Goal: Task Accomplishment & Management: Manage account settings

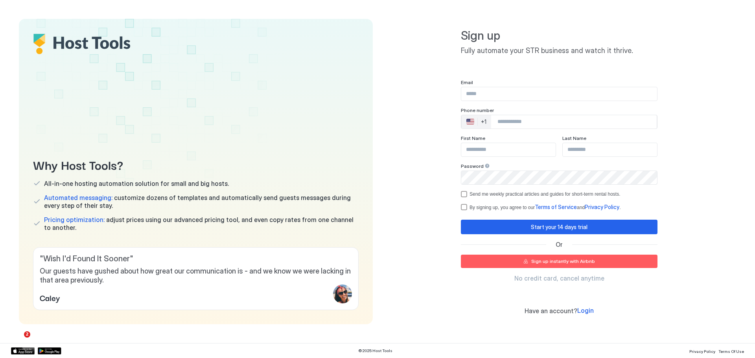
click at [524, 259] on button "Sign up instantly with Airbnb" at bounding box center [559, 261] width 197 height 13
click at [580, 263] on div "Sign up instantly with Airbnb" at bounding box center [563, 261] width 64 height 7
click at [582, 312] on span "Login" at bounding box center [585, 311] width 17 height 8
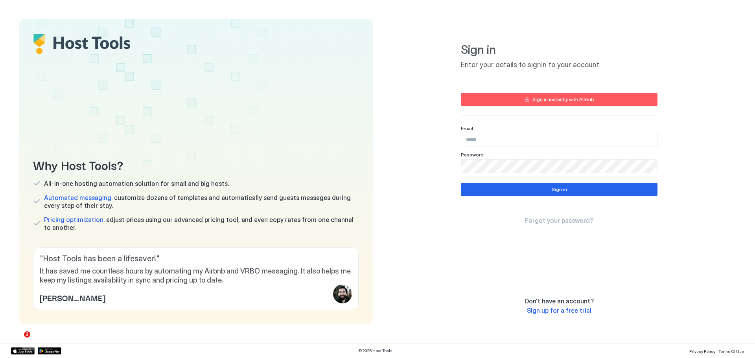
click at [549, 101] on div "Sign in instantly with Airbnb" at bounding box center [563, 99] width 62 height 7
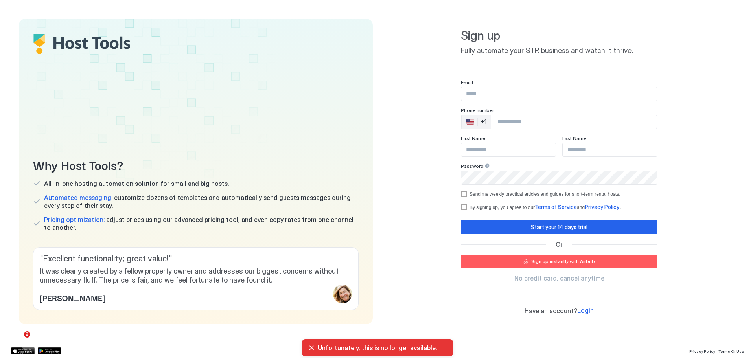
click at [581, 313] on span "Login" at bounding box center [585, 311] width 17 height 8
click at [611, 260] on button "Sign up instantly with Airbnb" at bounding box center [559, 261] width 197 height 13
click at [307, 344] on div "That email already exists. Try logging in instead." at bounding box center [377, 343] width 151 height 25
click at [308, 344] on div "That email already exists. Try logging in instead." at bounding box center [377, 343] width 151 height 25
click at [311, 344] on div "That email already exists. Try logging in instead." at bounding box center [377, 344] width 138 height 16
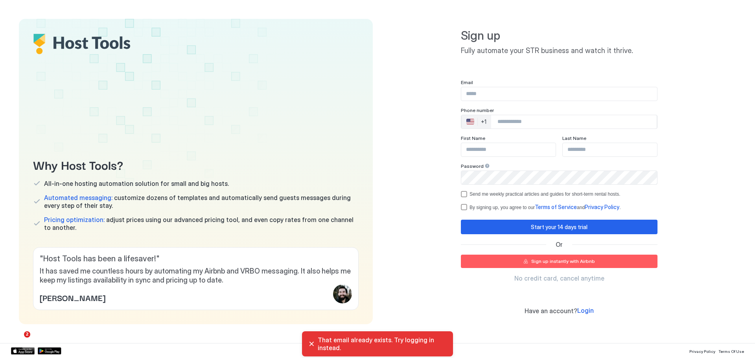
click at [312, 340] on div "That email already exists. Try logging in instead." at bounding box center [377, 344] width 138 height 16
click at [312, 342] on div "That email already exists. Try logging in instead." at bounding box center [377, 344] width 138 height 16
click at [312, 343] on div "That email already exists. Try logging in instead." at bounding box center [377, 344] width 138 height 16
click at [311, 343] on div "That email already exists. Try logging in instead." at bounding box center [377, 344] width 138 height 16
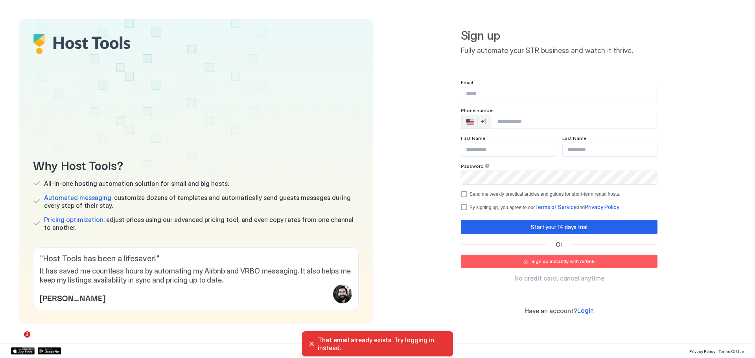
click at [583, 313] on span "Login" at bounding box center [585, 311] width 17 height 8
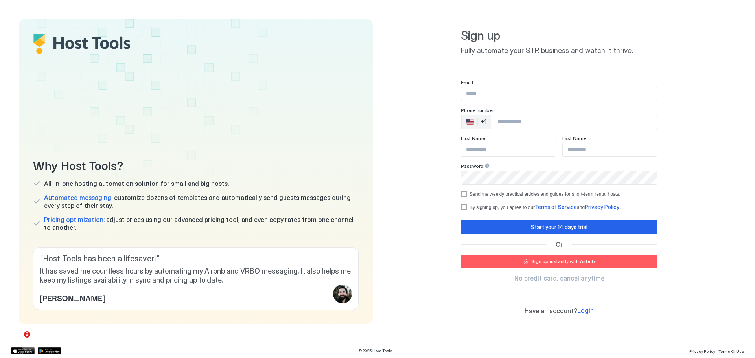
click at [416, 90] on div "Sign up Fully automate your STR business and watch it thrive. Email Phone numbe…" at bounding box center [559, 171] width 354 height 305
click at [284, 7] on div "Why Host Tools? All-in-one hosting automation solution for small and big hosts.…" at bounding box center [377, 171] width 755 height 343
click at [556, 261] on div "Sign up instantly with Airbnb" at bounding box center [563, 261] width 64 height 7
drag, startPoint x: 688, startPoint y: 78, endPoint x: 660, endPoint y: 51, distance: 39.2
click at [689, 78] on div "Sign up Fully automate your STR business and watch it thrive. Email Phone numbe…" at bounding box center [559, 171] width 354 height 305
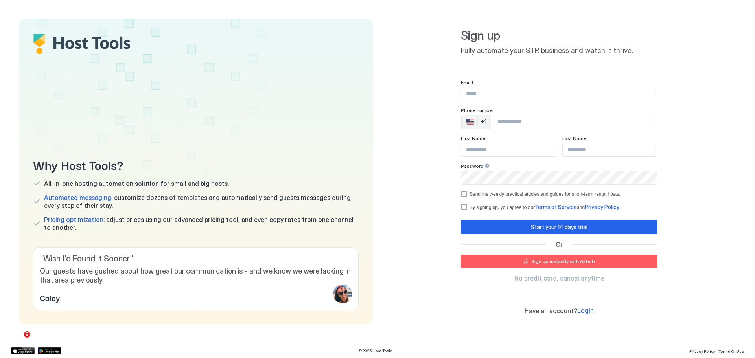
click at [471, 123] on div "🇺🇸" at bounding box center [470, 121] width 8 height 9
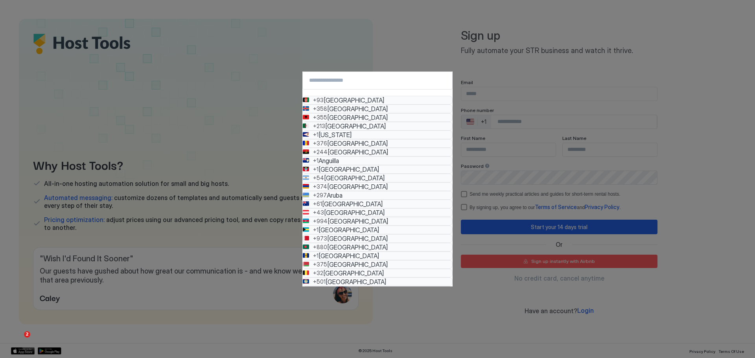
click at [687, 175] on button "🇦🇫 +93 Afghanistan 🇦🇽 +358 Åland Islands 🇦🇱 +355 Albania 🇩🇿 +213 Algeria 🇦🇸 +1 …" at bounding box center [377, 179] width 755 height 358
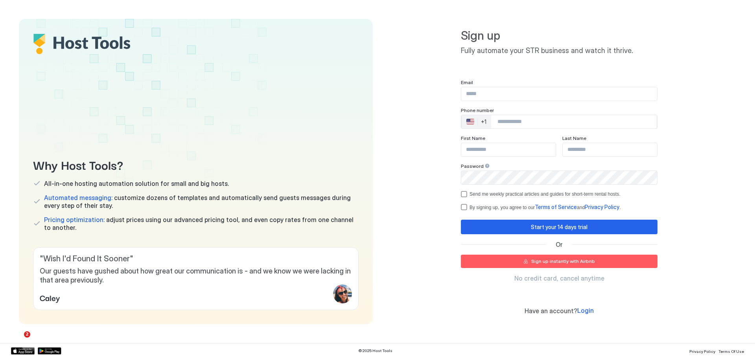
click at [570, 263] on div "Sign up instantly with Airbnb" at bounding box center [563, 261] width 64 height 7
click at [688, 131] on div "Sign up Fully automate your STR business and watch it thrive. Email Phone numbe…" at bounding box center [559, 171] width 354 height 305
click at [550, 265] on div "Sign up instantly with Airbnb" at bounding box center [563, 261] width 64 height 7
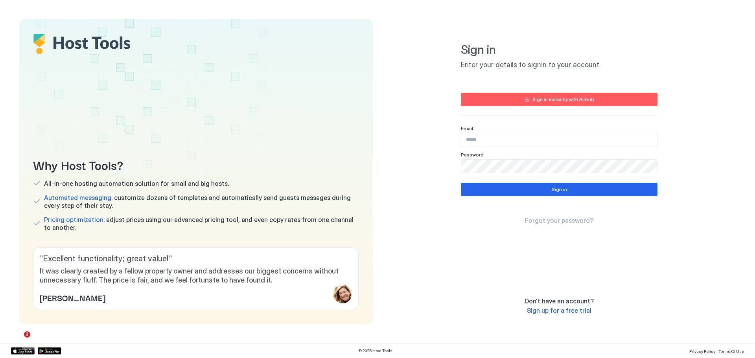
click at [543, 160] on div at bounding box center [559, 166] width 197 height 14
click at [543, 143] on input "Input Field" at bounding box center [559, 139] width 196 height 13
type input "**********"
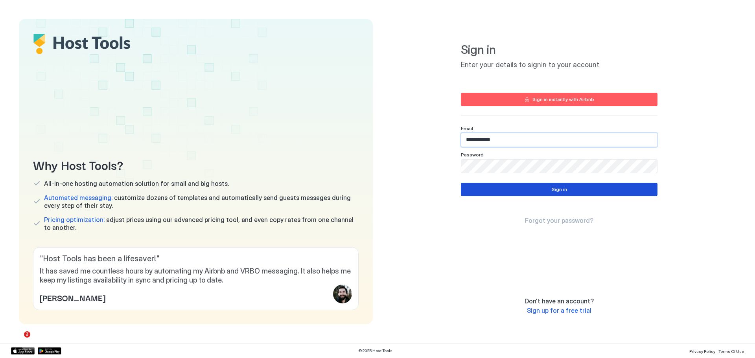
click at [522, 183] on button "Sign in" at bounding box center [559, 189] width 197 height 13
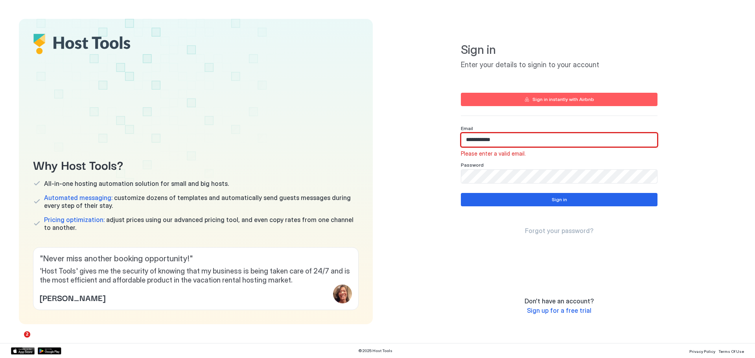
drag, startPoint x: 525, startPoint y: 144, endPoint x: 437, endPoint y: 142, distance: 88.5
click at [435, 143] on div "**********" at bounding box center [559, 171] width 354 height 305
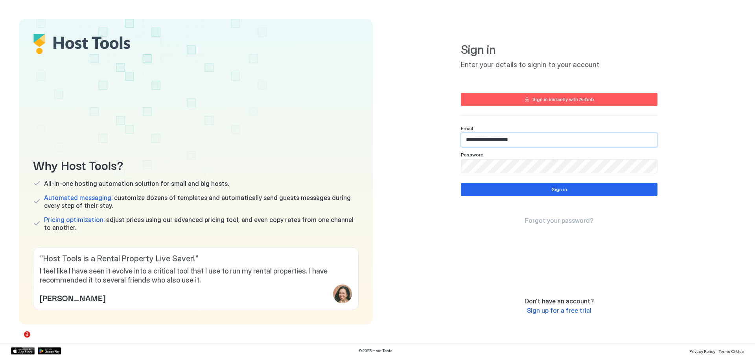
type input "**********"
drag, startPoint x: 508, startPoint y: 132, endPoint x: 479, endPoint y: 188, distance: 62.4
click at [465, 187] on button "Sign in" at bounding box center [559, 189] width 197 height 13
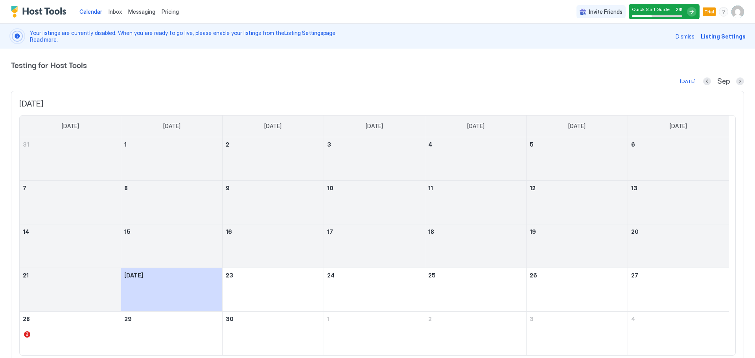
click at [736, 12] on img "User profile" at bounding box center [737, 12] width 13 height 13
click at [685, 44] on div "Settings" at bounding box center [688, 44] width 100 height 14
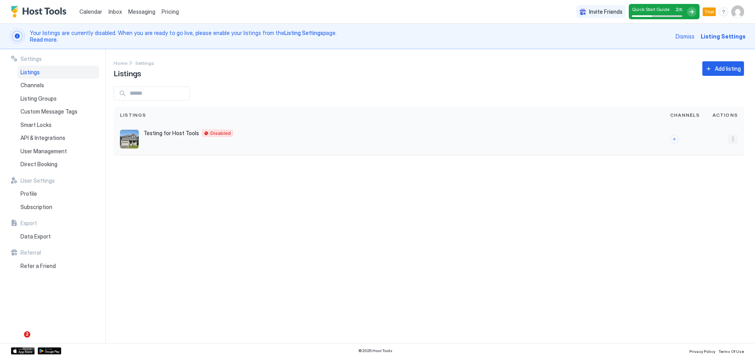
click at [730, 140] on button "More options" at bounding box center [732, 138] width 9 height 9
click at [740, 115] on div at bounding box center [377, 179] width 755 height 358
click at [740, 17] on img "User profile" at bounding box center [737, 12] width 13 height 13
click at [680, 44] on div "Settings" at bounding box center [694, 44] width 100 height 14
click at [54, 192] on div "Profile" at bounding box center [58, 193] width 82 height 13
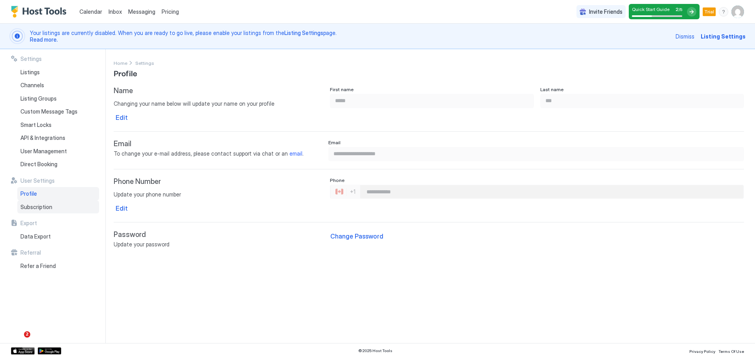
click at [72, 208] on div "Subscription" at bounding box center [58, 207] width 82 height 13
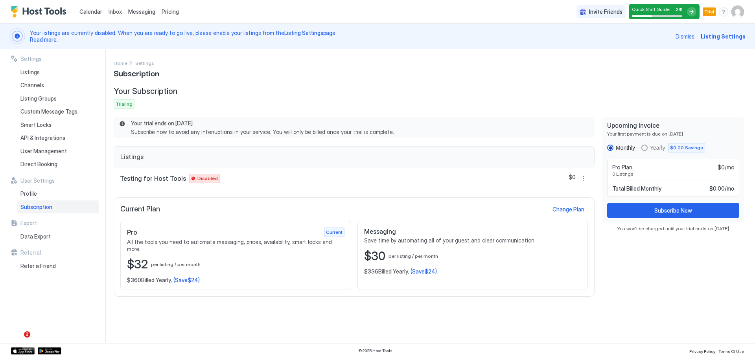
click at [736, 12] on img "User profile" at bounding box center [737, 12] width 13 height 13
click at [535, 82] on div at bounding box center [377, 179] width 755 height 358
click at [54, 75] on div "Listings" at bounding box center [58, 72] width 82 height 13
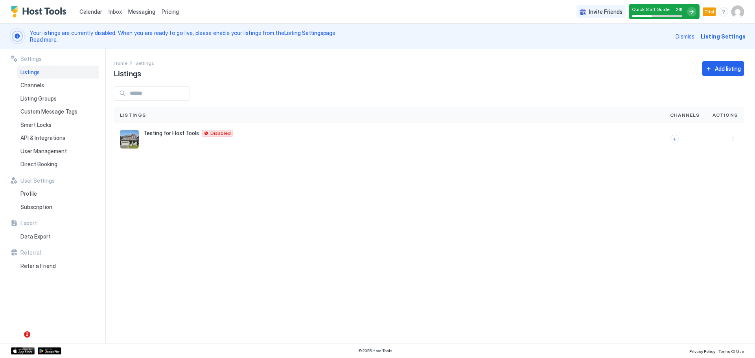
click at [55, 56] on div "Settings" at bounding box center [55, 58] width 88 height 7
click at [54, 79] on div "Channels" at bounding box center [58, 85] width 82 height 13
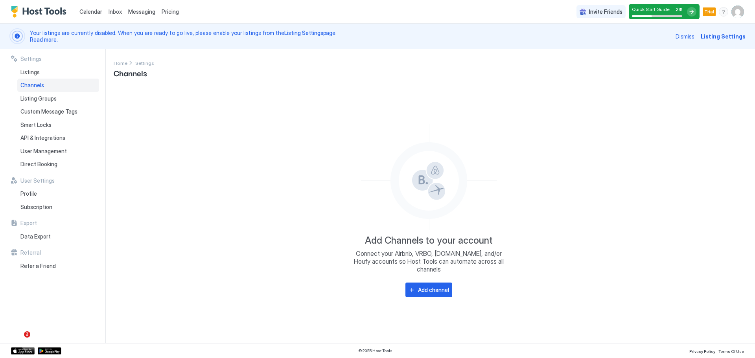
click at [52, 89] on div "Channels" at bounding box center [58, 85] width 82 height 13
click at [51, 99] on span "Listing Groups" at bounding box center [38, 98] width 36 height 7
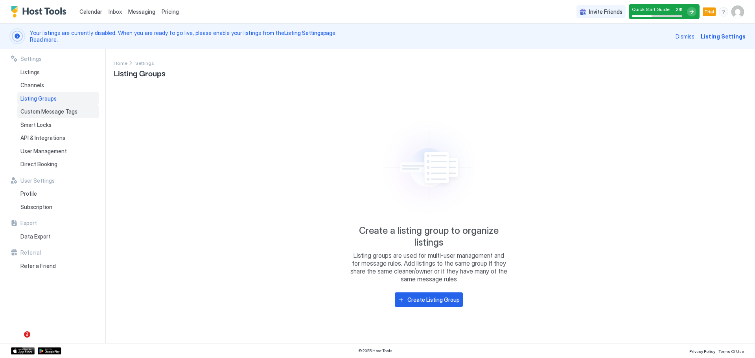
click at [50, 111] on span "Custom Message Tags" at bounding box center [48, 111] width 57 height 7
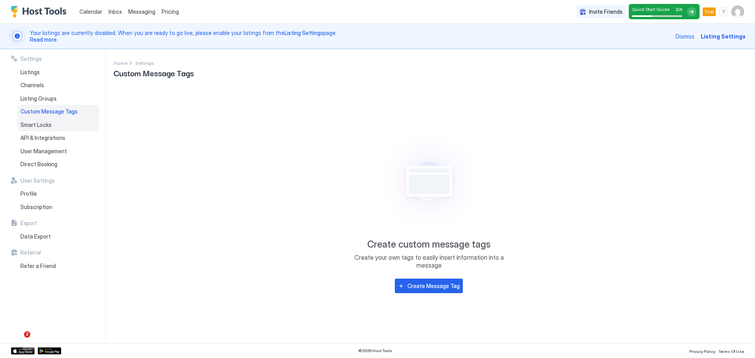
click at [51, 122] on div "Smart Locks" at bounding box center [58, 124] width 82 height 13
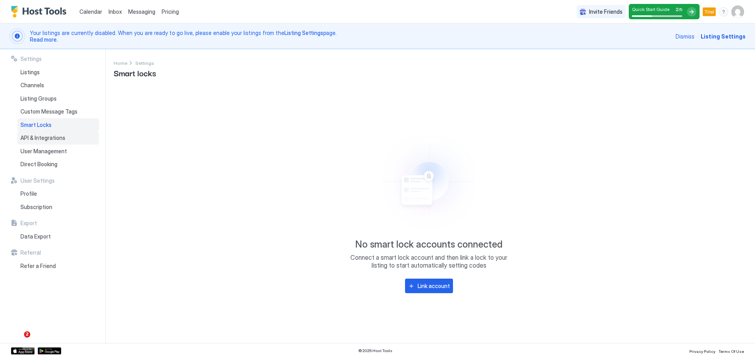
click at [49, 132] on div "API & Integrations" at bounding box center [58, 137] width 82 height 13
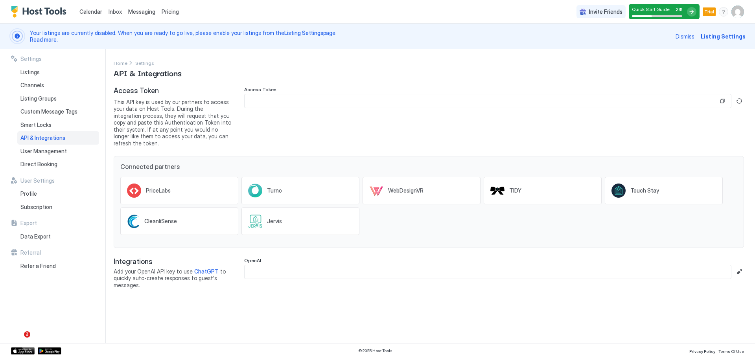
click at [46, 142] on div "API & Integrations" at bounding box center [58, 137] width 82 height 13
click at [46, 149] on span "User Management" at bounding box center [43, 151] width 46 height 7
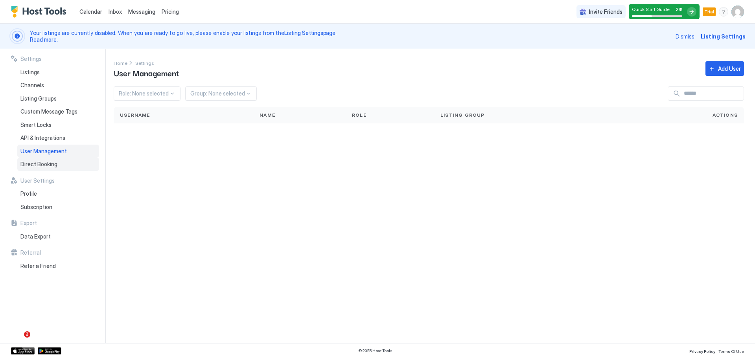
click at [43, 160] on div "Direct Booking" at bounding box center [58, 164] width 82 height 13
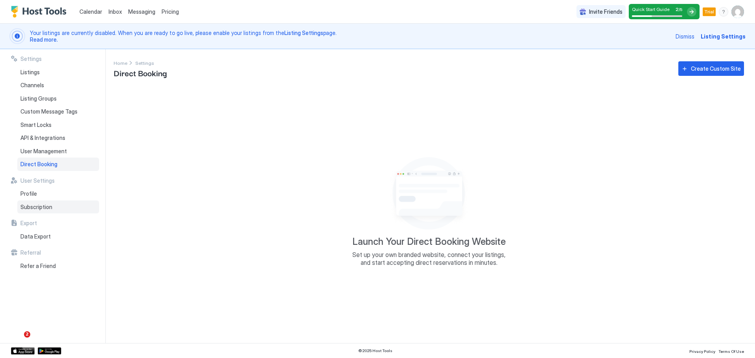
click at [60, 208] on div "Subscription" at bounding box center [58, 207] width 82 height 13
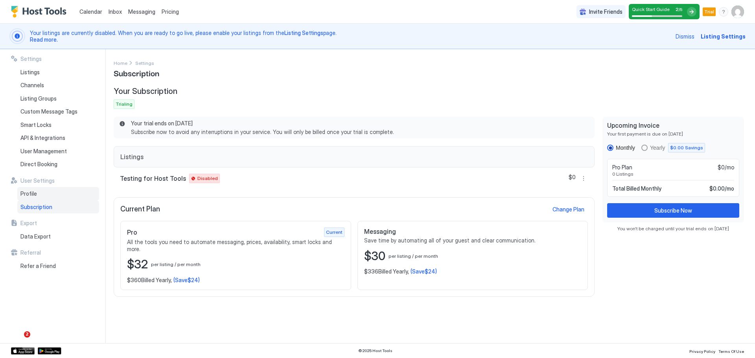
click at [46, 192] on div "Profile" at bounding box center [58, 193] width 82 height 13
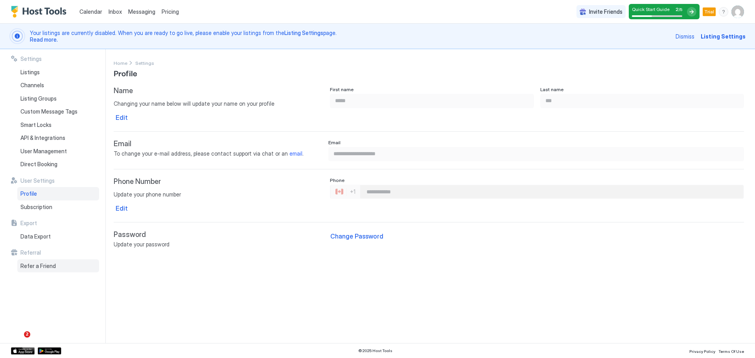
click at [57, 263] on div "Refer a Friend" at bounding box center [58, 265] width 82 height 13
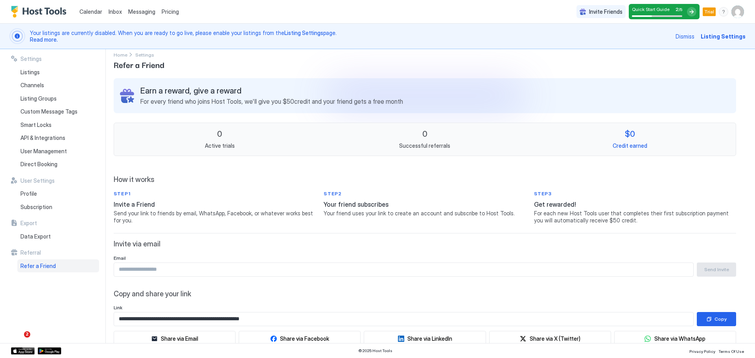
scroll to position [27, 0]
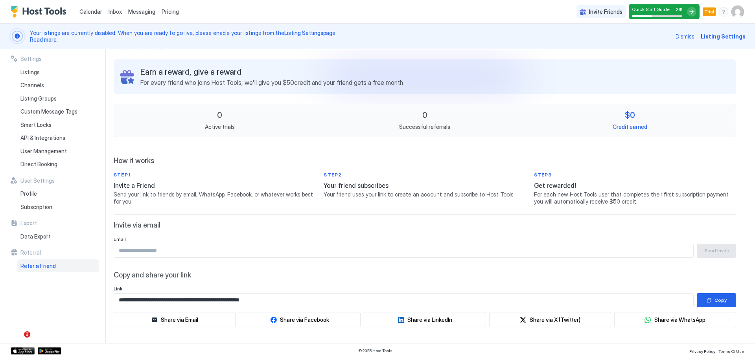
click at [691, 37] on span "Dismiss" at bounding box center [684, 36] width 19 height 8
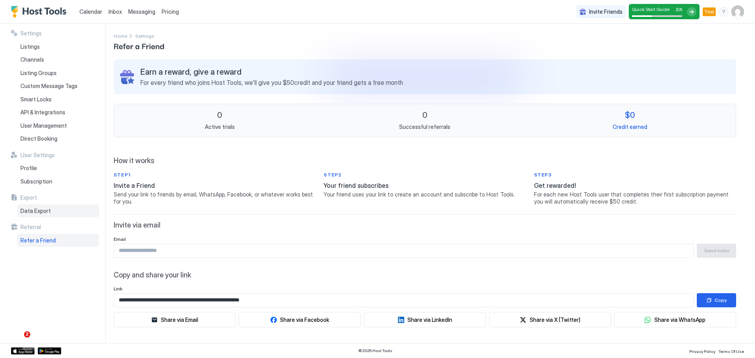
click at [49, 212] on span "Data Export" at bounding box center [35, 211] width 30 height 7
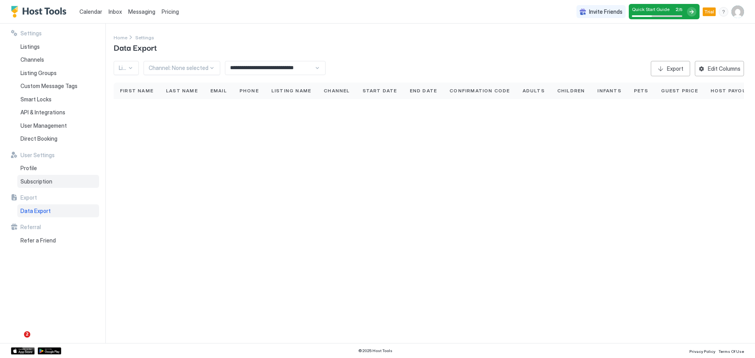
click at [52, 180] on div "Subscription" at bounding box center [58, 181] width 82 height 13
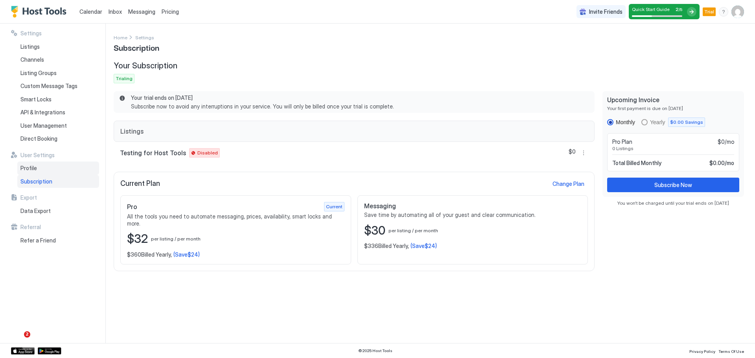
click at [53, 171] on div "Profile" at bounding box center [58, 168] width 82 height 13
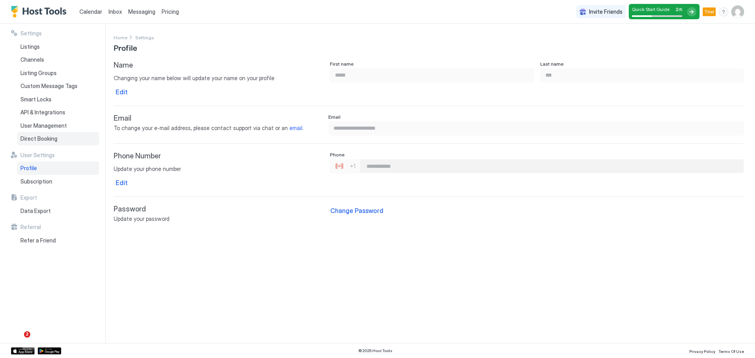
click at [52, 136] on span "Direct Booking" at bounding box center [38, 138] width 37 height 7
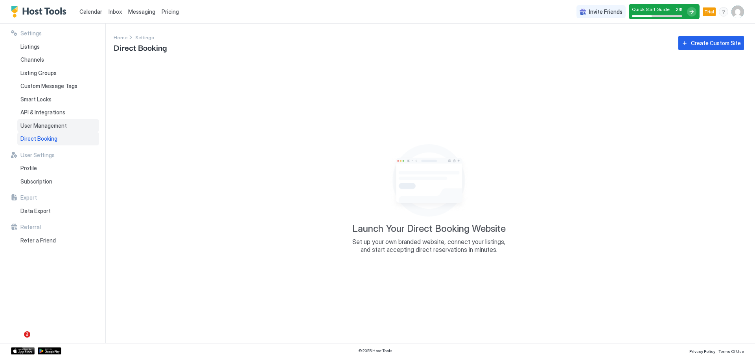
click at [59, 127] on span "User Management" at bounding box center [43, 125] width 46 height 7
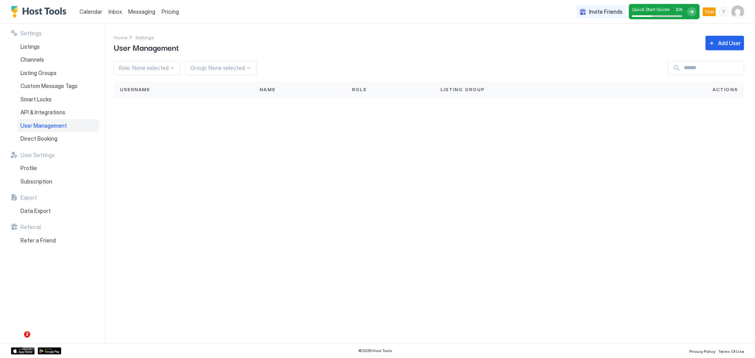
click at [64, 119] on div "User Management" at bounding box center [58, 125] width 82 height 13
click at [63, 130] on div "User Management" at bounding box center [58, 125] width 82 height 13
click at [62, 135] on div "Direct Booking" at bounding box center [58, 138] width 82 height 13
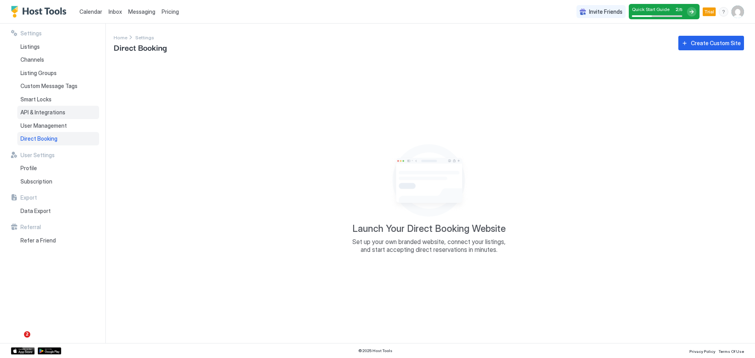
click at [74, 116] on div "API & Integrations" at bounding box center [58, 112] width 82 height 13
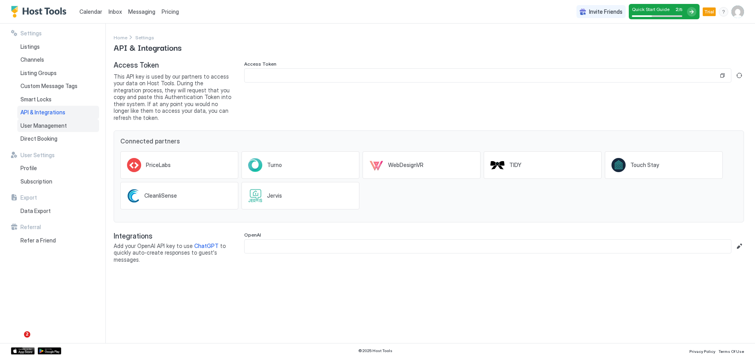
click at [70, 120] on div "User Management" at bounding box center [58, 125] width 82 height 13
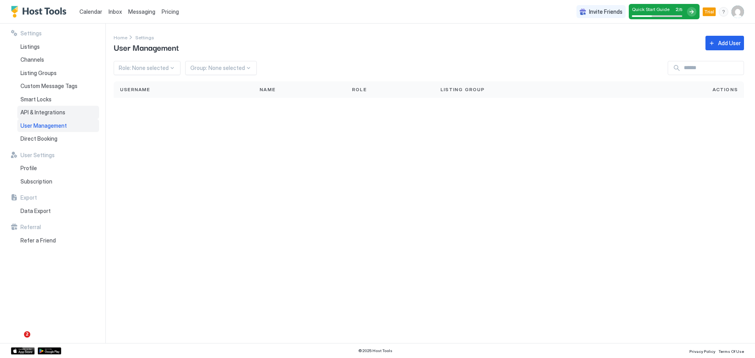
click at [60, 115] on span "API & Integrations" at bounding box center [42, 112] width 45 height 7
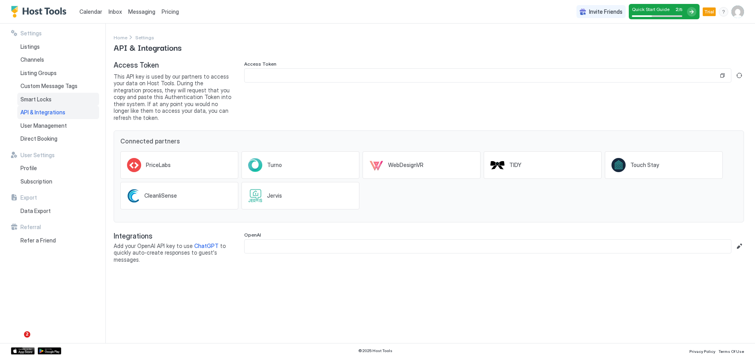
click at [61, 101] on div "Smart Locks" at bounding box center [58, 99] width 82 height 13
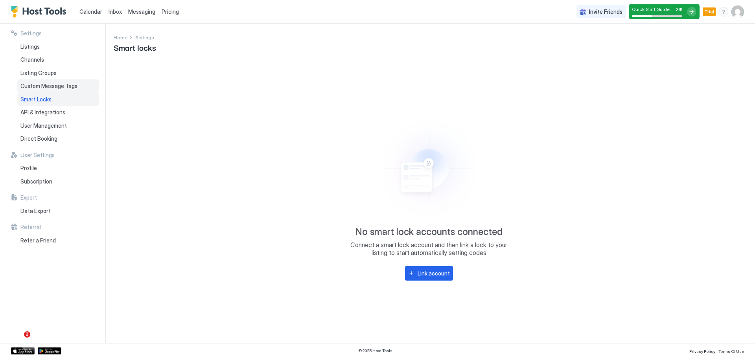
click at [66, 86] on span "Custom Message Tags" at bounding box center [48, 86] width 57 height 7
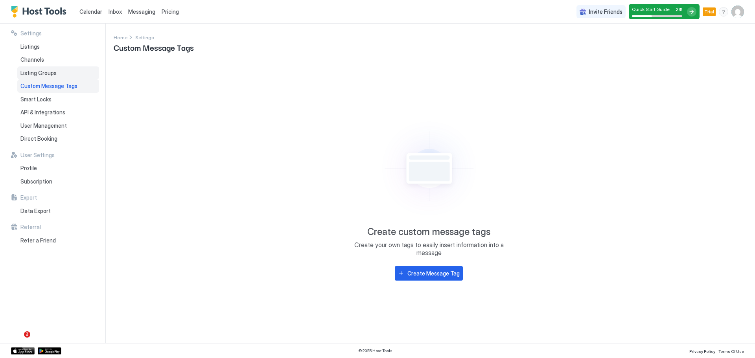
click at [65, 69] on div "Listing Groups" at bounding box center [58, 72] width 82 height 13
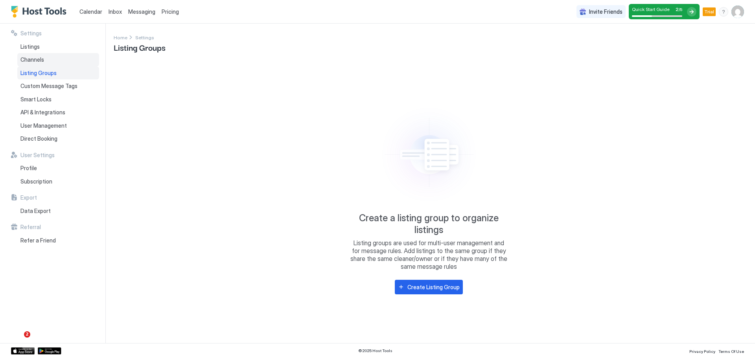
click at [64, 60] on div "Channels" at bounding box center [58, 59] width 82 height 13
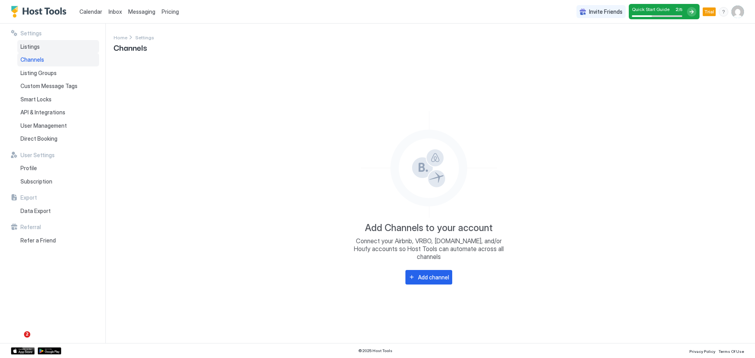
click at [65, 48] on div "Listings" at bounding box center [58, 46] width 82 height 13
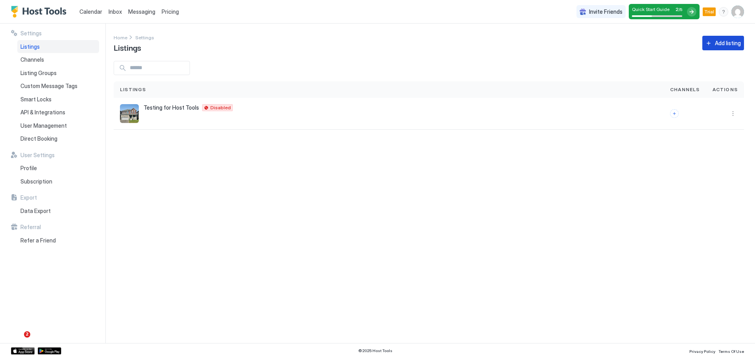
click at [726, 40] on div "Add listing" at bounding box center [728, 43] width 26 height 8
click at [731, 114] on button "More options" at bounding box center [732, 113] width 9 height 9
click at [716, 126] on span "Messaging" at bounding box center [709, 125] width 26 height 6
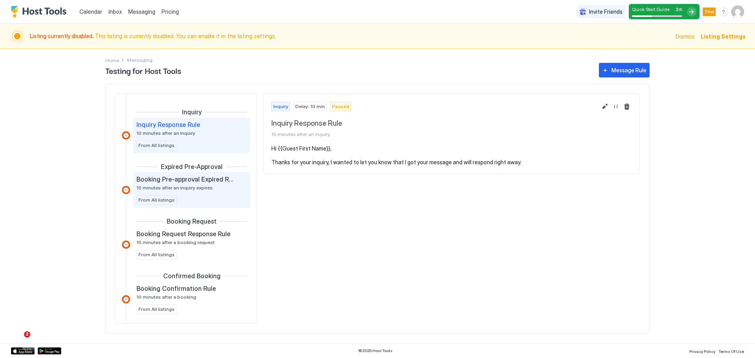
click at [204, 196] on div "Booking Pre-approval Expired Rule 10 minutes after an inquiry expires From All …" at bounding box center [191, 189] width 110 height 29
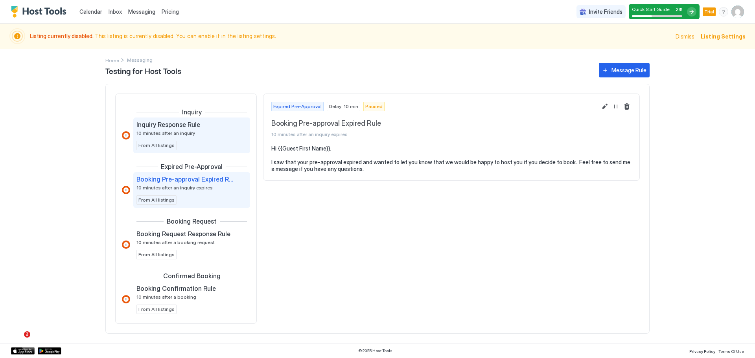
click at [202, 134] on div "Inquiry Response Rule 10 minutes after an inquiry" at bounding box center [185, 128] width 99 height 15
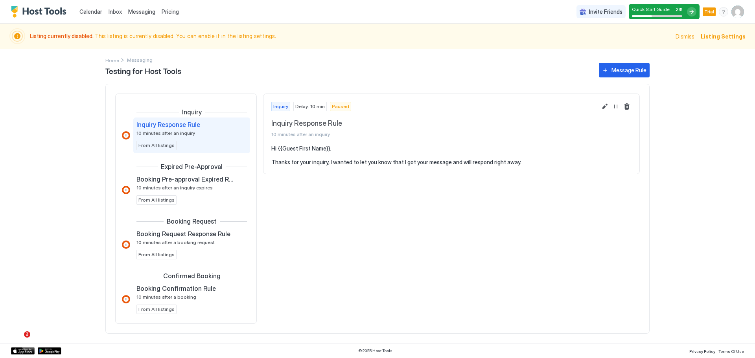
click at [425, 152] on pre "Hi {{Guest First Name}}, Thanks for your inquiry, I wanted to let you know that…" at bounding box center [451, 155] width 360 height 21
click at [603, 103] on button "Edit message rule" at bounding box center [604, 106] width 9 height 9
click at [616, 105] on button "Resume Message Rule" at bounding box center [615, 106] width 9 height 9
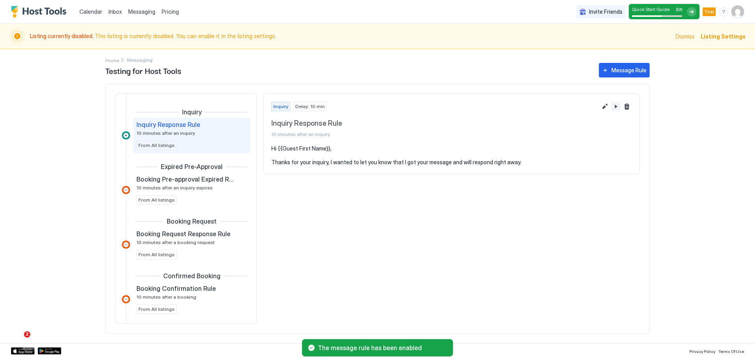
click at [617, 107] on button "Pause Message Rule" at bounding box center [615, 106] width 9 height 9
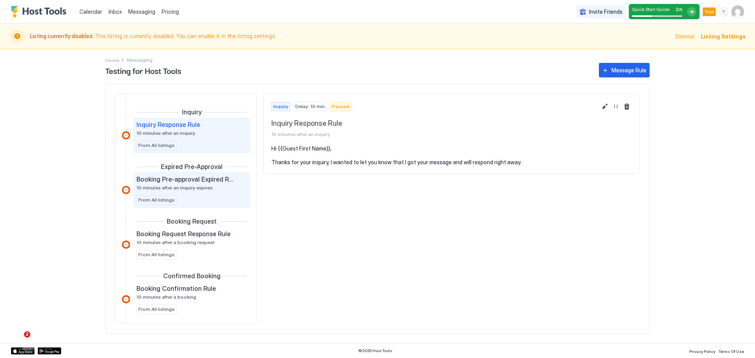
click at [218, 187] on div "Booking Pre-approval Expired Rule 10 minutes after an inquiry expires" at bounding box center [185, 182] width 99 height 15
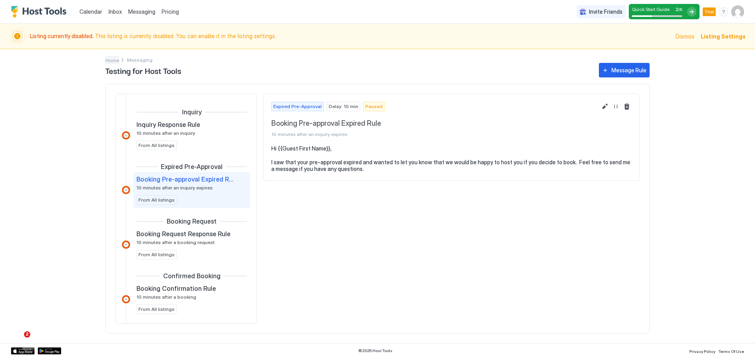
click at [113, 60] on span "Home" at bounding box center [112, 60] width 14 height 6
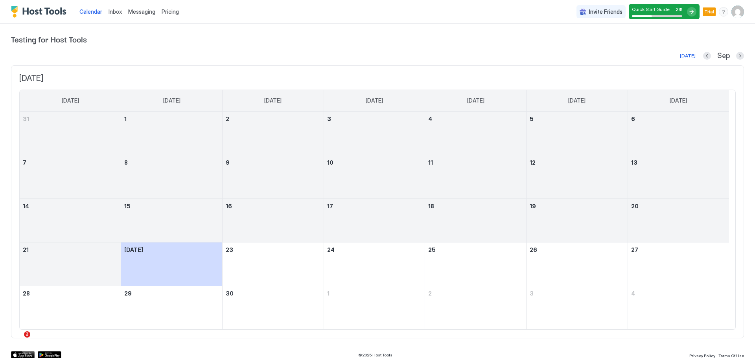
click at [119, 7] on div "Inbox" at bounding box center [115, 11] width 20 height 15
click at [110, 15] on div "Inbox" at bounding box center [115, 11] width 20 height 15
click at [115, 13] on span "Inbox" at bounding box center [115, 11] width 13 height 7
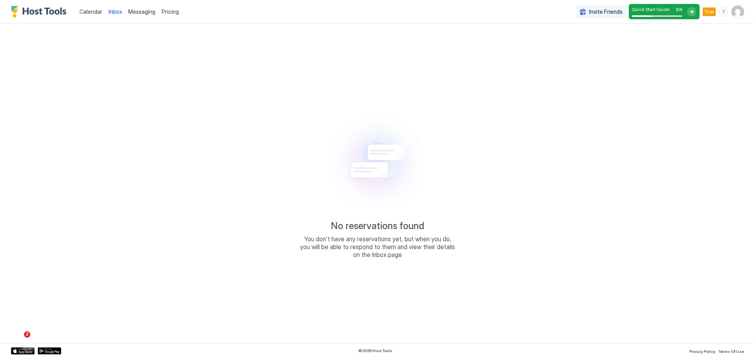
click at [95, 15] on link "Calendar" at bounding box center [90, 11] width 23 height 8
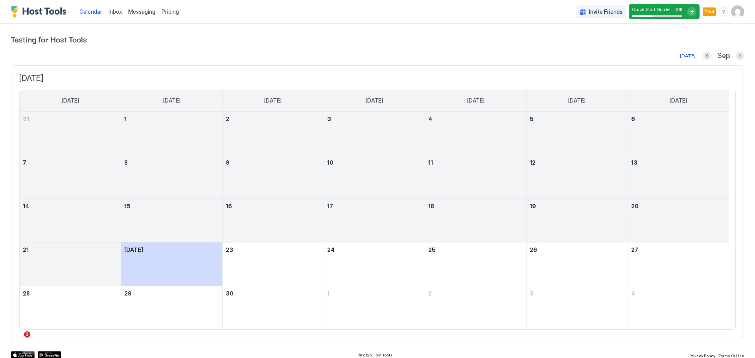
click at [122, 13] on div "Inbox" at bounding box center [115, 11] width 20 height 15
click at [109, 11] on span "Inbox" at bounding box center [115, 11] width 13 height 7
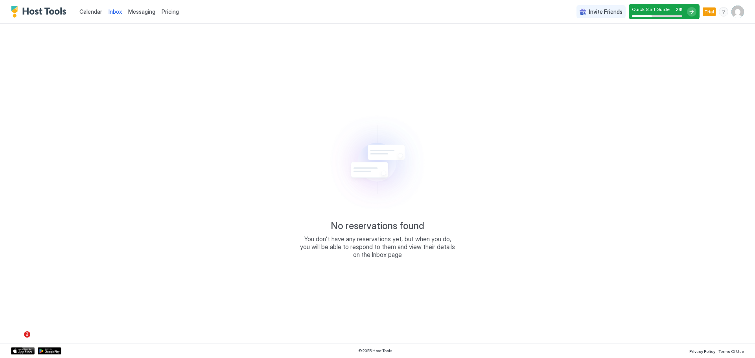
click at [136, 12] on span "Messaging" at bounding box center [141, 11] width 27 height 7
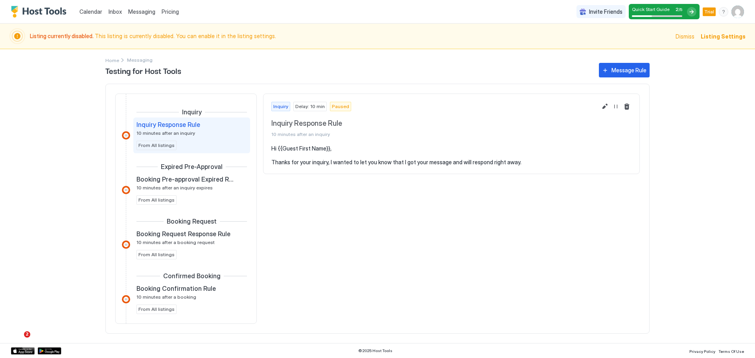
click at [172, 14] on span "Pricing" at bounding box center [170, 11] width 17 height 7
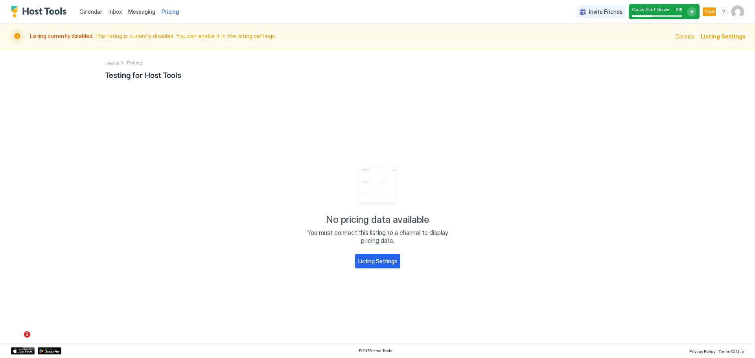
click at [89, 13] on span "Calendar" at bounding box center [90, 11] width 23 height 7
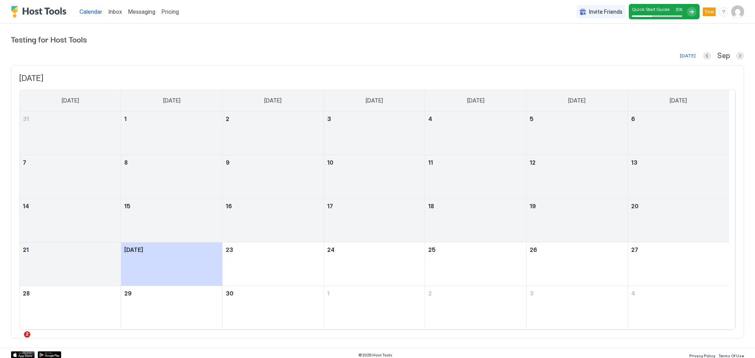
click at [719, 12] on div "menu" at bounding box center [723, 11] width 9 height 9
click at [736, 32] on div at bounding box center [377, 179] width 755 height 358
click at [733, 14] on img "User profile" at bounding box center [737, 12] width 13 height 13
click at [568, 42] on div at bounding box center [377, 179] width 755 height 358
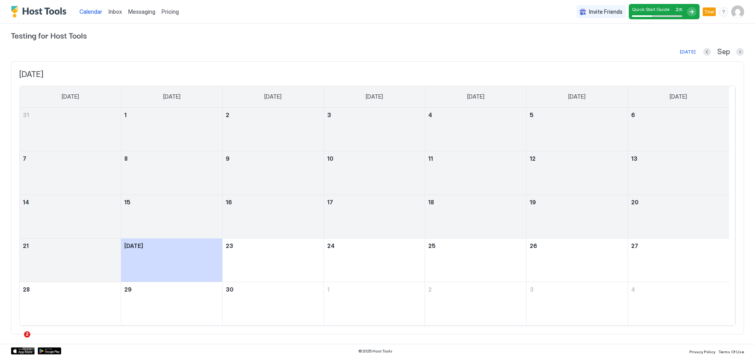
click at [111, 6] on div "Inbox" at bounding box center [115, 11] width 20 height 15
click at [116, 15] on link "Inbox" at bounding box center [115, 11] width 13 height 8
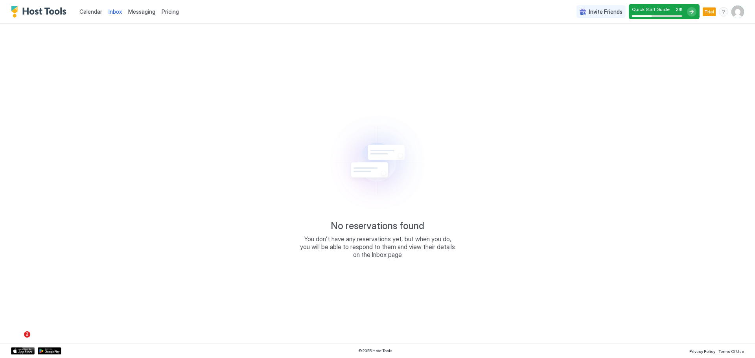
click at [32, 13] on img "Host Tools Logo" at bounding box center [40, 12] width 59 height 12
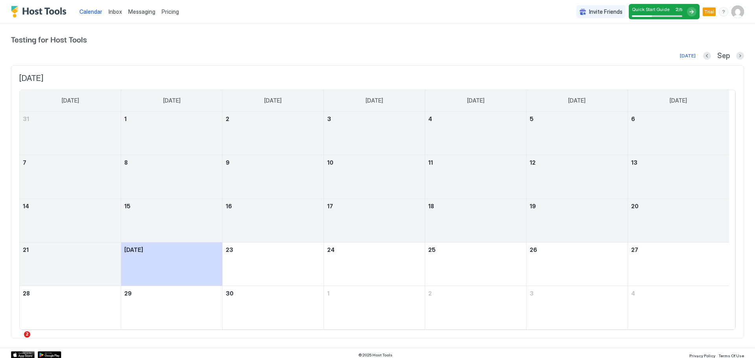
click at [40, 11] on img "Host Tools Logo" at bounding box center [40, 12] width 59 height 12
click at [145, 13] on span "Messaging" at bounding box center [141, 11] width 27 height 7
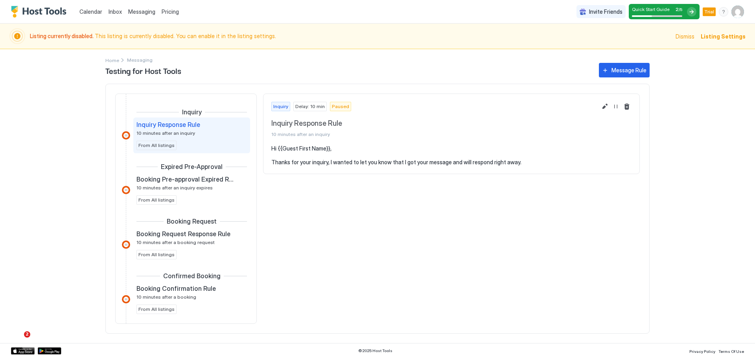
click at [169, 10] on span "Pricing" at bounding box center [170, 11] width 17 height 7
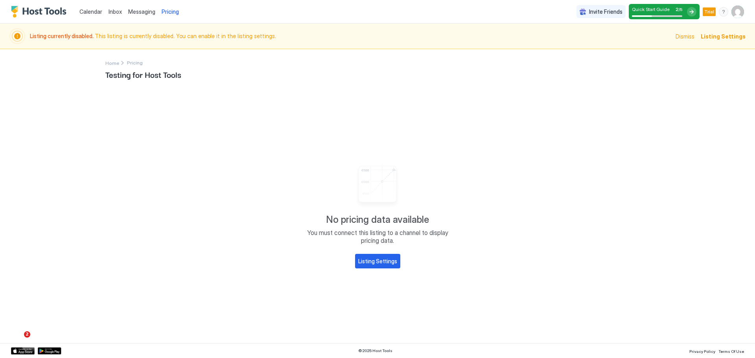
click at [109, 14] on span "Inbox" at bounding box center [115, 11] width 13 height 7
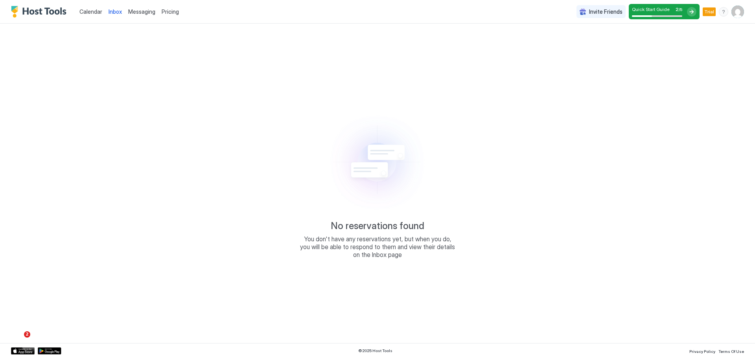
click at [91, 11] on span "Calendar" at bounding box center [90, 11] width 23 height 7
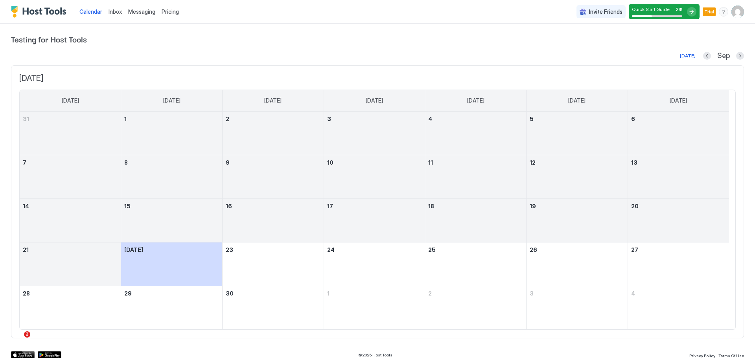
click at [91, 11] on span "Calendar" at bounding box center [90, 11] width 23 height 7
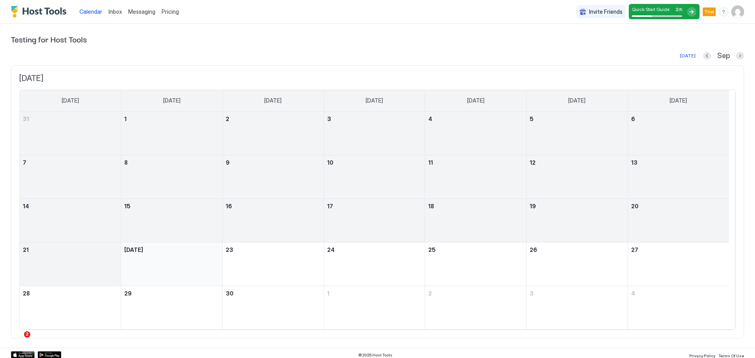
click at [171, 261] on div "September 22, 2025" at bounding box center [171, 264] width 95 height 37
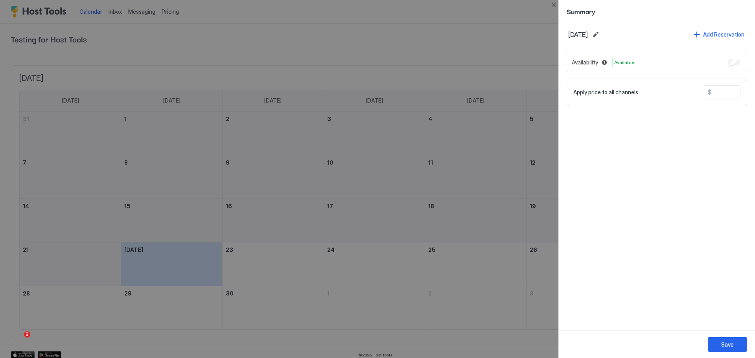
click at [453, 185] on div at bounding box center [377, 179] width 755 height 358
click at [454, 185] on div at bounding box center [377, 179] width 755 height 358
click at [722, 337] on button "Save" at bounding box center [727, 344] width 39 height 15
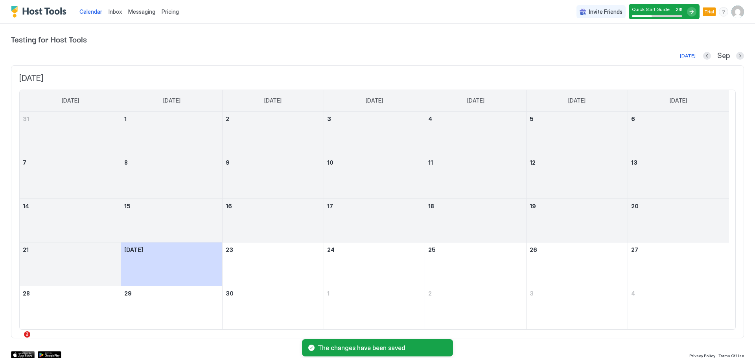
click at [719, 13] on div "menu" at bounding box center [723, 11] width 9 height 9
click at [730, 11] on div at bounding box center [377, 179] width 755 height 358
click at [736, 8] on img "User profile" at bounding box center [737, 12] width 13 height 13
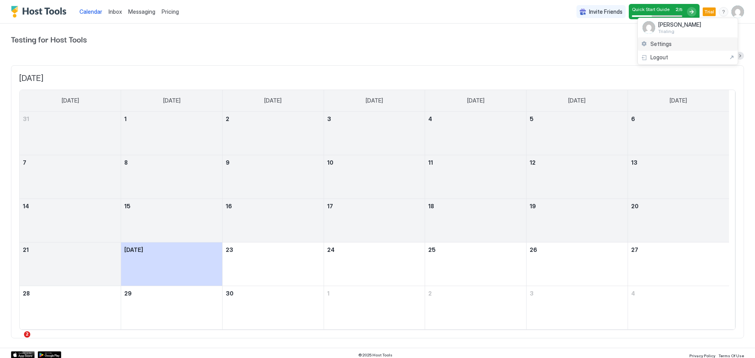
click at [673, 48] on div "Settings" at bounding box center [688, 44] width 100 height 14
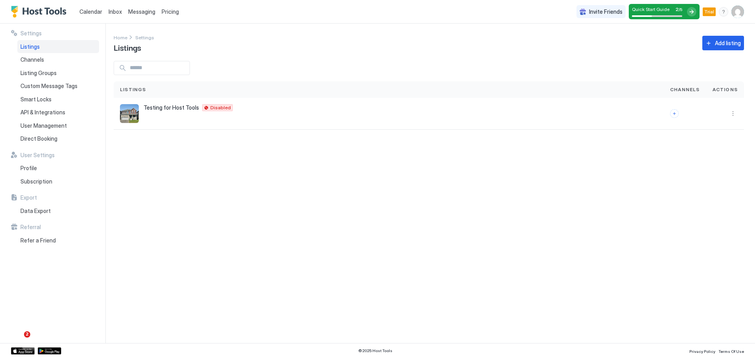
click at [738, 15] on img "User profile" at bounding box center [737, 12] width 13 height 13
click at [682, 46] on div "Settings" at bounding box center [694, 44] width 100 height 14
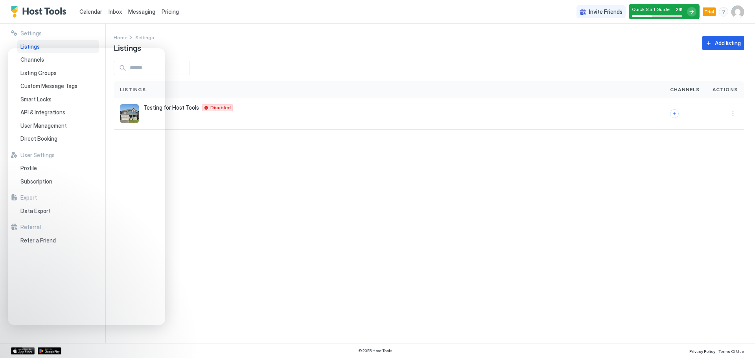
click at [196, 270] on div "Settings Home Settings Listings Add listing Listings Channels Actions Testing f…" at bounding box center [434, 184] width 641 height 320
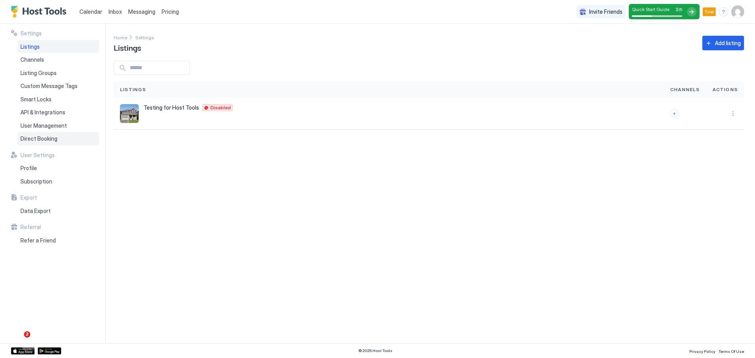
click at [40, 140] on span "Direct Booking" at bounding box center [38, 138] width 37 height 7
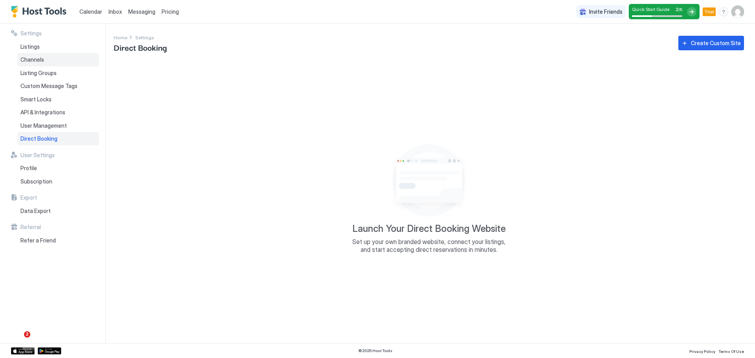
click at [55, 54] on div "Channels" at bounding box center [58, 59] width 82 height 13
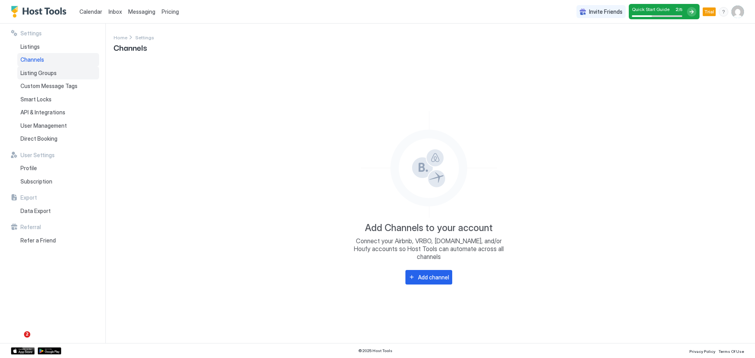
click at [55, 70] on span "Listing Groups" at bounding box center [38, 73] width 36 height 7
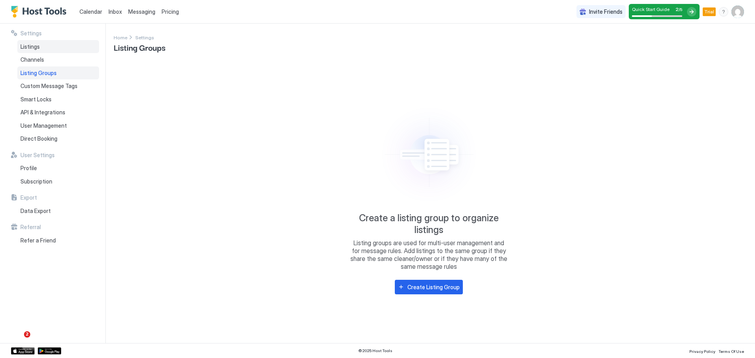
click at [57, 44] on div "Listings" at bounding box center [58, 46] width 82 height 13
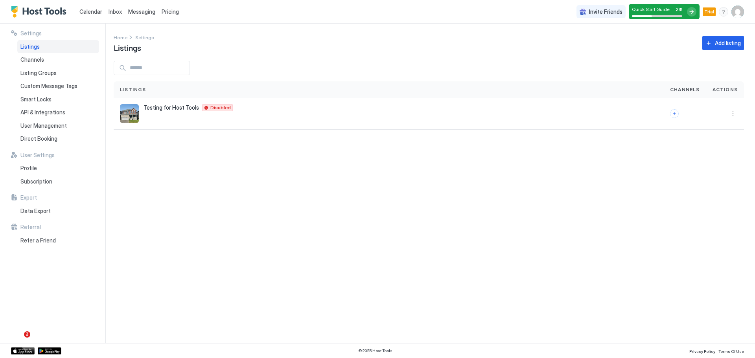
click at [58, 31] on div "Settings" at bounding box center [55, 33] width 88 height 7
click at [61, 167] on div "Profile" at bounding box center [58, 168] width 82 height 13
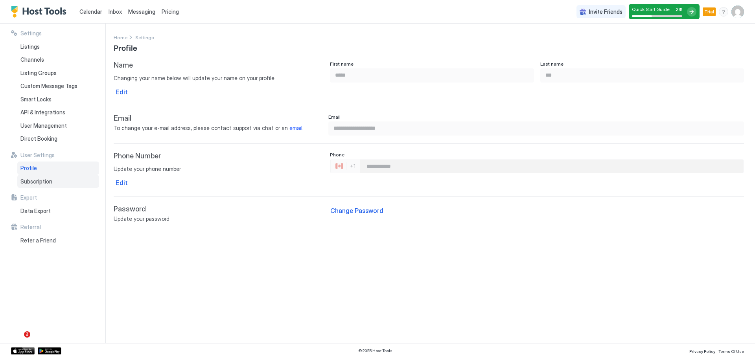
click at [55, 180] on div "Subscription" at bounding box center [58, 181] width 82 height 13
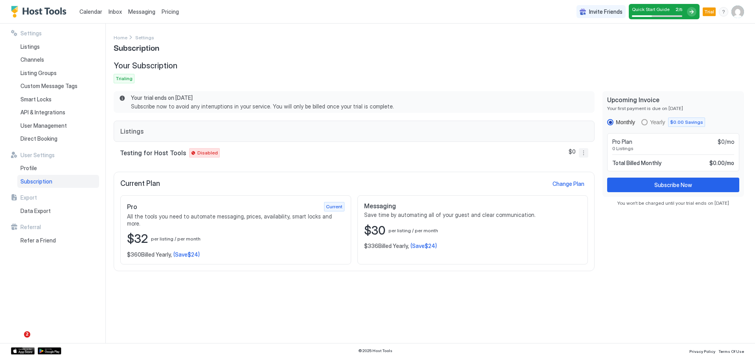
click at [580, 154] on button "More options" at bounding box center [583, 152] width 9 height 9
click at [593, 243] on div at bounding box center [377, 179] width 755 height 358
click at [588, 152] on button "More options" at bounding box center [583, 152] width 9 height 9
click at [600, 220] on div at bounding box center [377, 179] width 755 height 358
click at [42, 173] on div "Profile" at bounding box center [58, 168] width 82 height 13
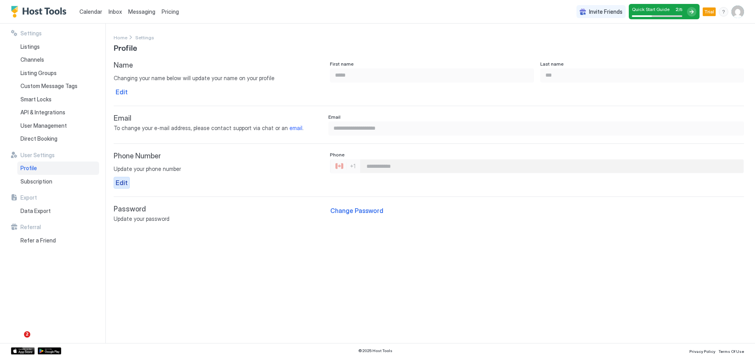
click at [121, 187] on div "Edit" at bounding box center [122, 182] width 12 height 9
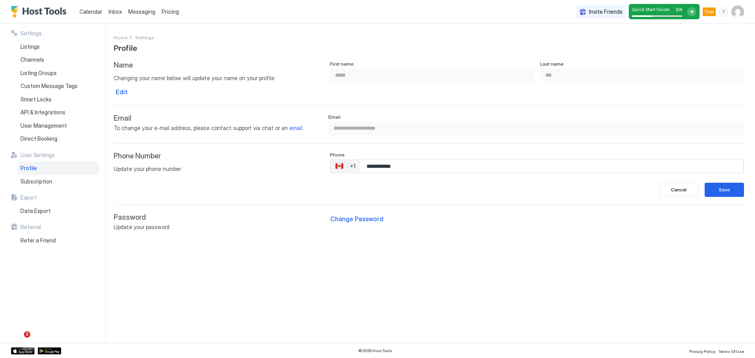
drag, startPoint x: 423, startPoint y: 167, endPoint x: 319, endPoint y: 170, distance: 103.4
click at [319, 170] on div "**********" at bounding box center [429, 174] width 630 height 45
click at [730, 190] on button "Save" at bounding box center [724, 190] width 39 height 14
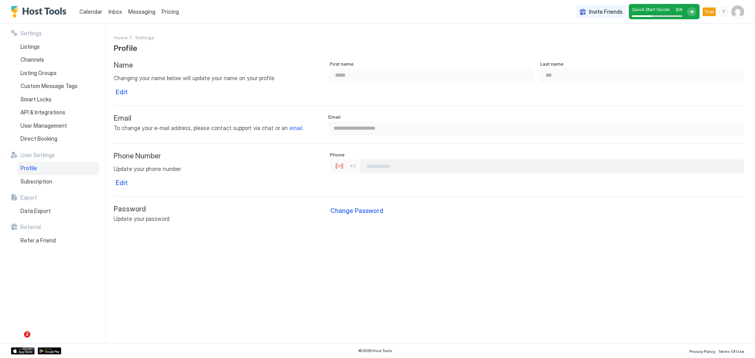
click at [741, 10] on img "User profile" at bounding box center [737, 12] width 13 height 13
click at [693, 43] on div "Settings" at bounding box center [694, 44] width 100 height 14
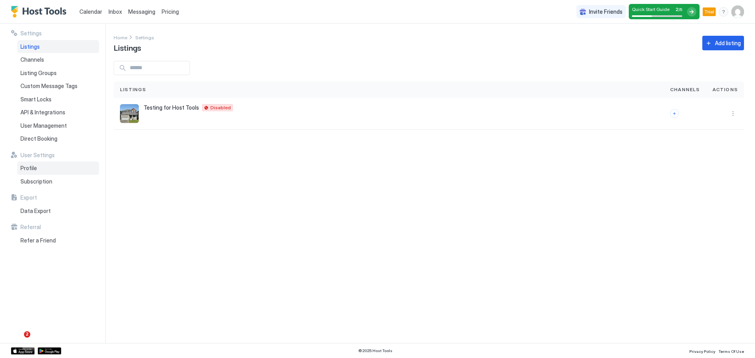
click at [50, 171] on div "Profile" at bounding box center [58, 168] width 82 height 13
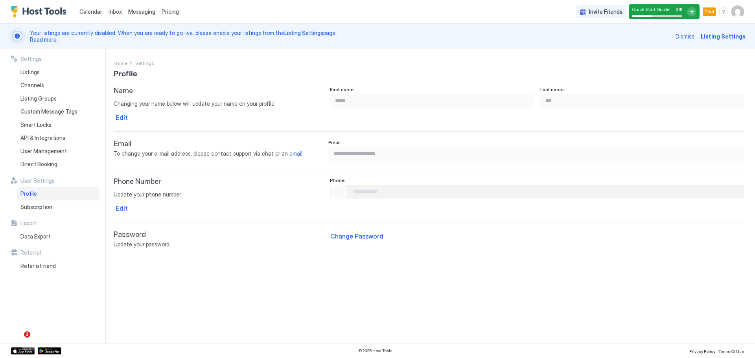
click at [735, 11] on img "User profile" at bounding box center [737, 12] width 13 height 13
click at [689, 57] on div "Logout" at bounding box center [694, 57] width 94 height 7
